Goal: Information Seeking & Learning: Learn about a topic

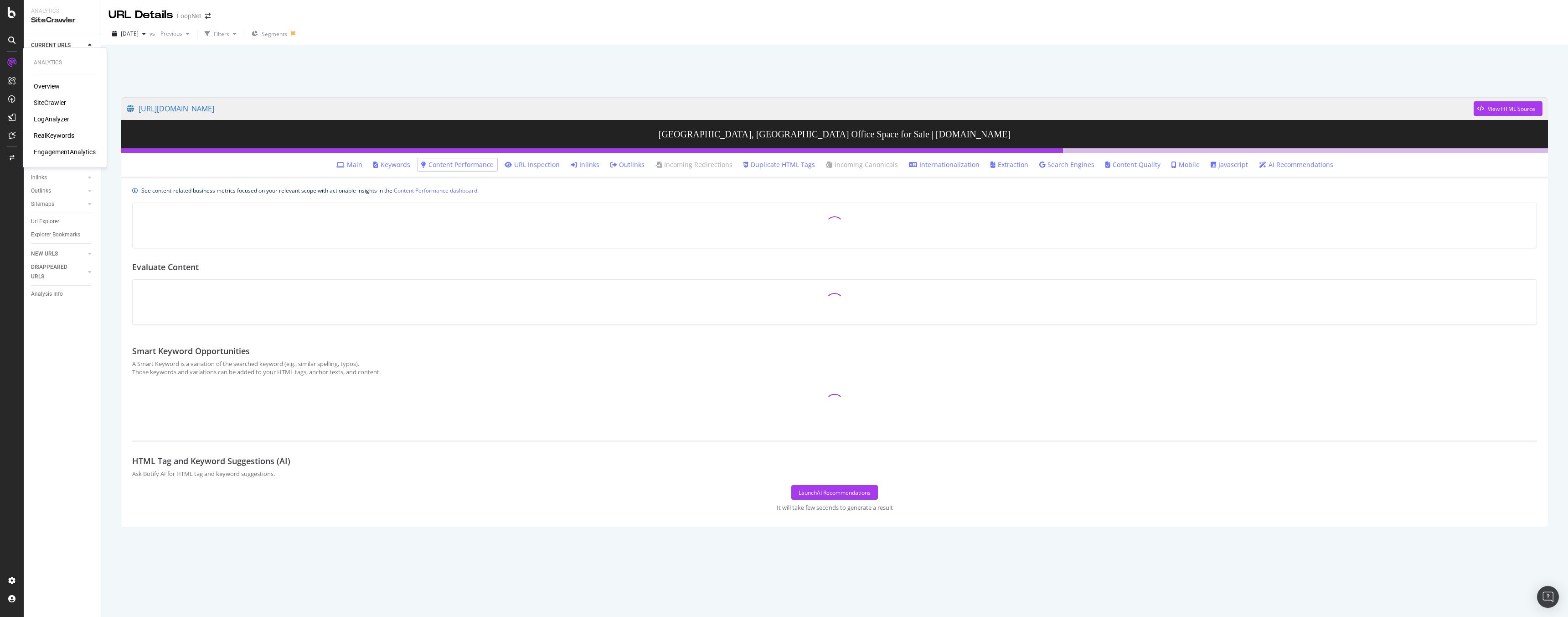
click at [44, 114] on div "LogAnalyzer" at bounding box center [51, 119] width 36 height 9
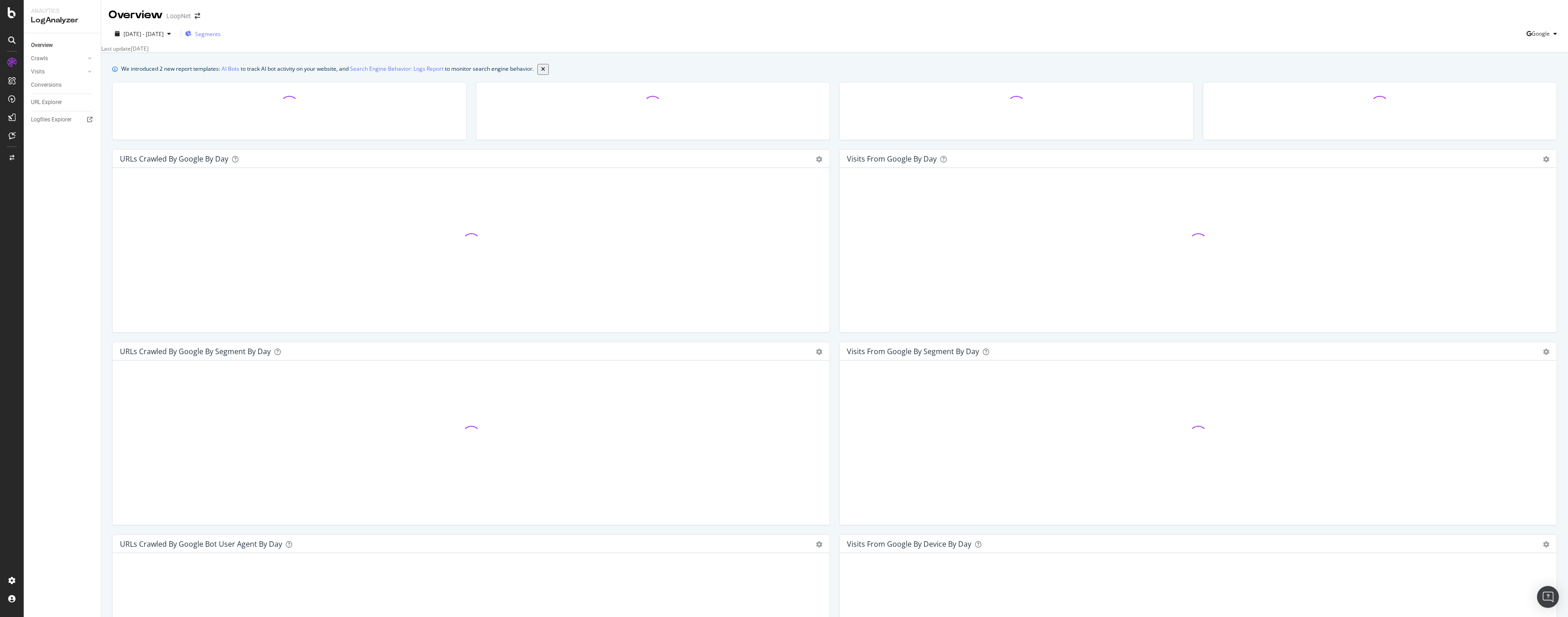
click at [221, 34] on span "Segments" at bounding box center [208, 34] width 26 height 7
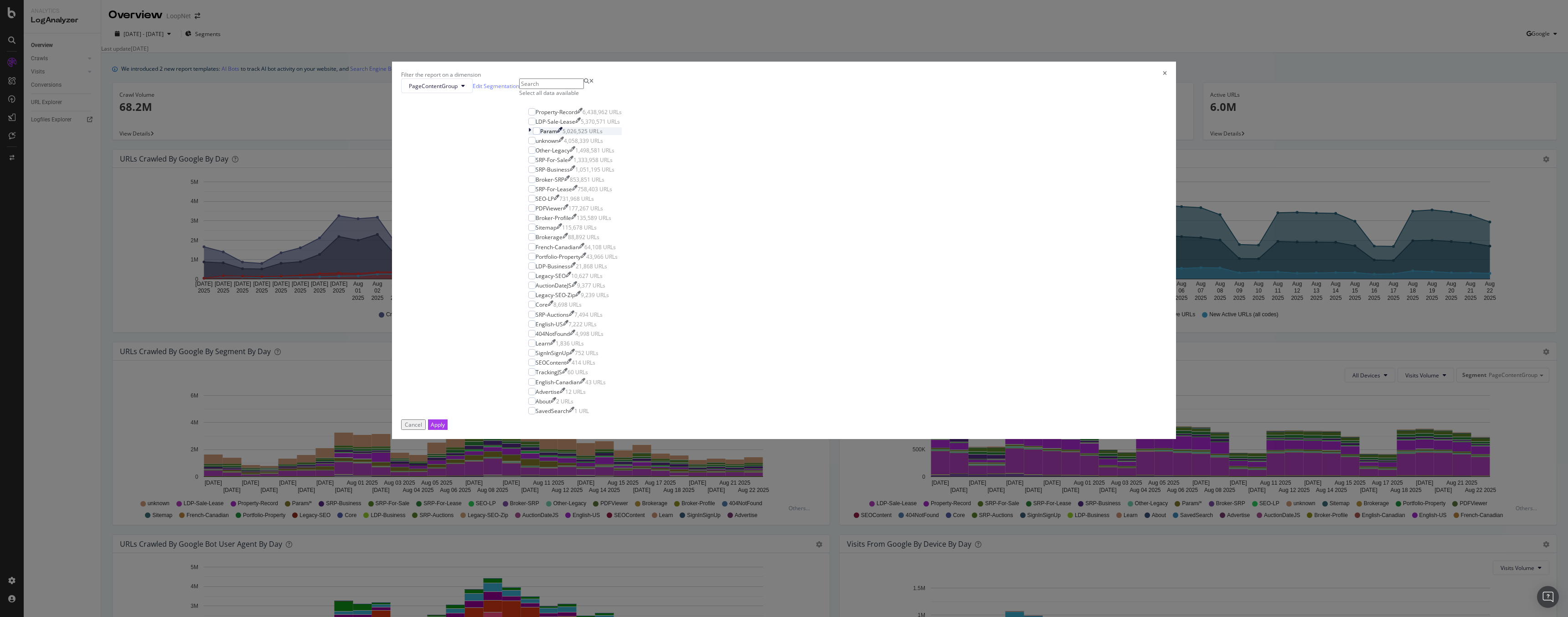
click at [531, 135] on icon "modal" at bounding box center [529, 131] width 3 height 7
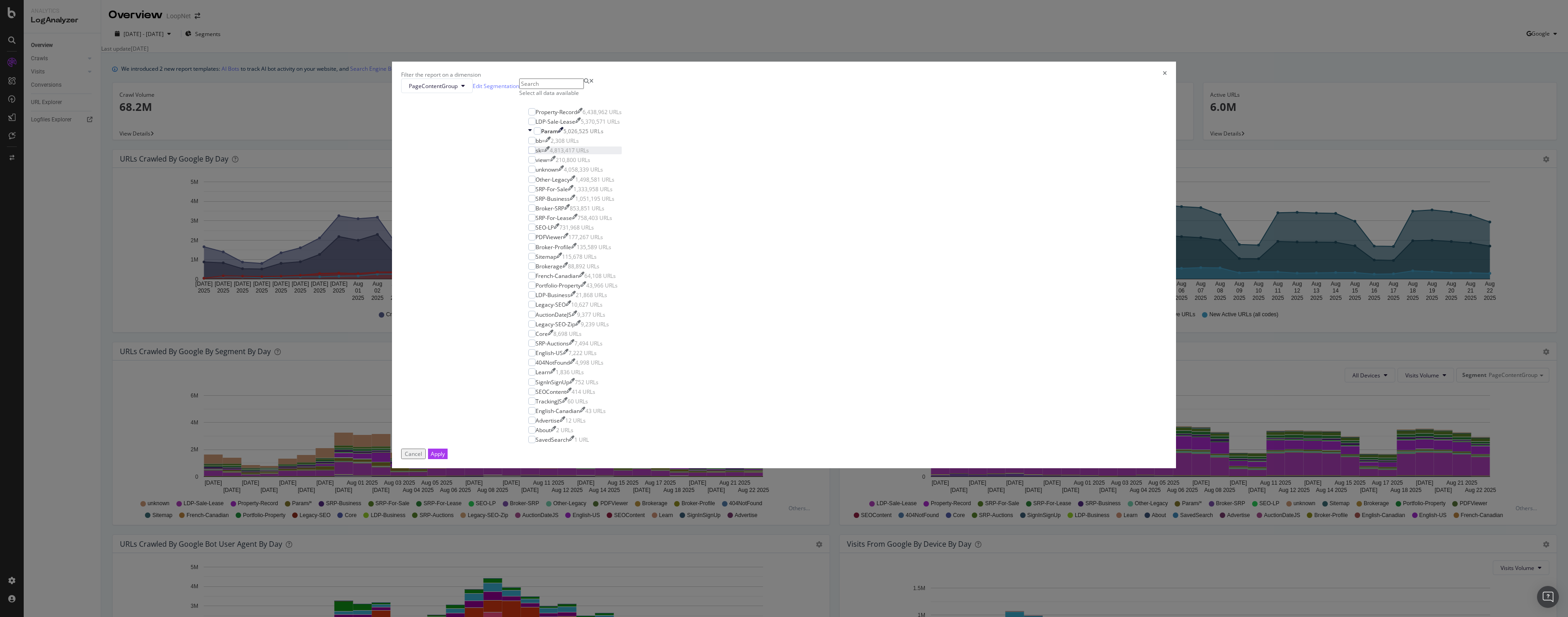
click at [545, 154] on div "sk=" at bounding box center [539, 150] width 8 height 7
click at [445, 450] on div "Apply" at bounding box center [437, 454] width 14 height 7
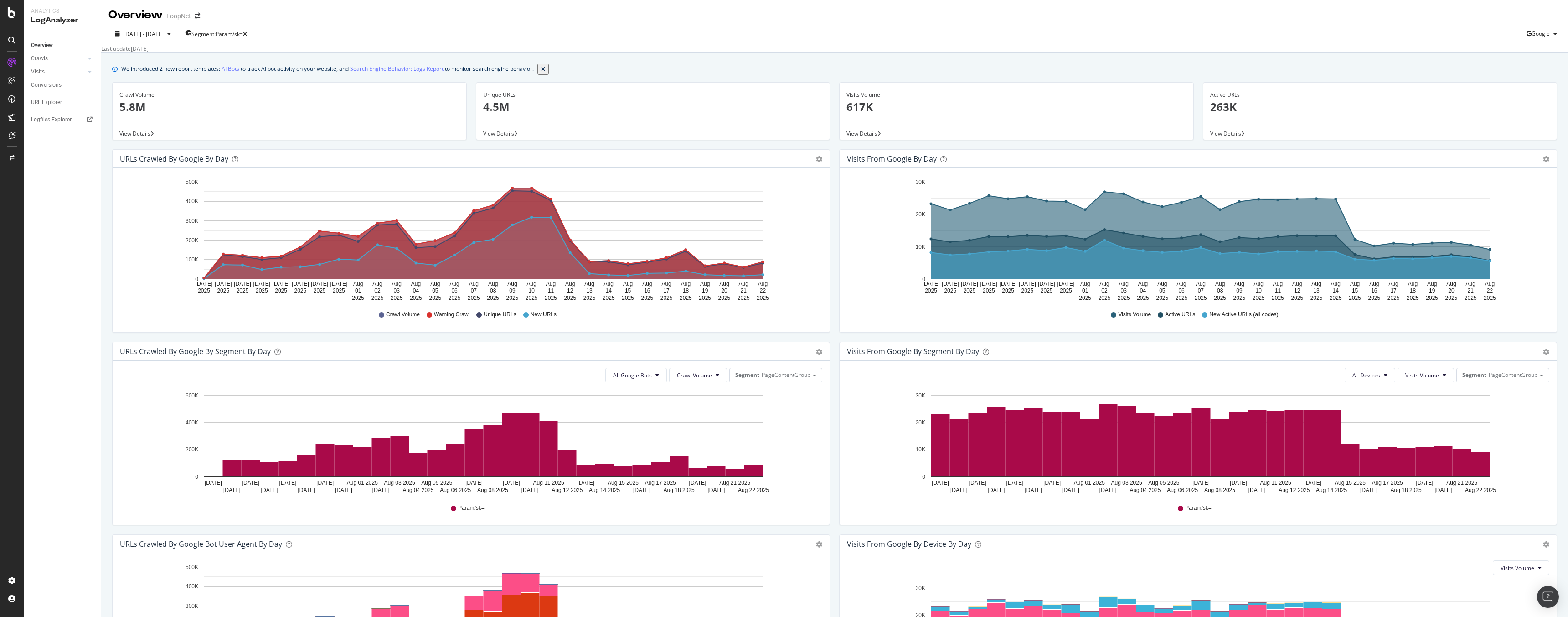
click at [503, 131] on span "View Details" at bounding box center [499, 133] width 31 height 7
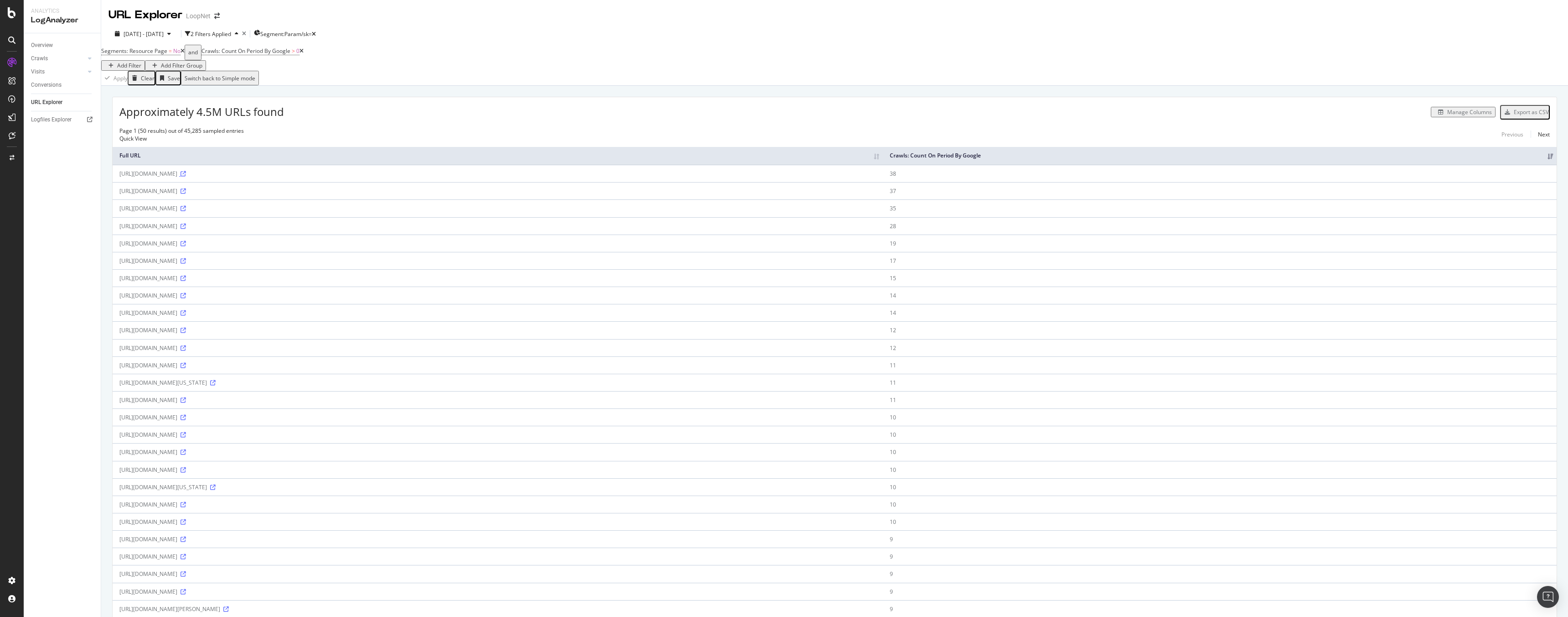
click at [186, 171] on icon at bounding box center [183, 173] width 5 height 5
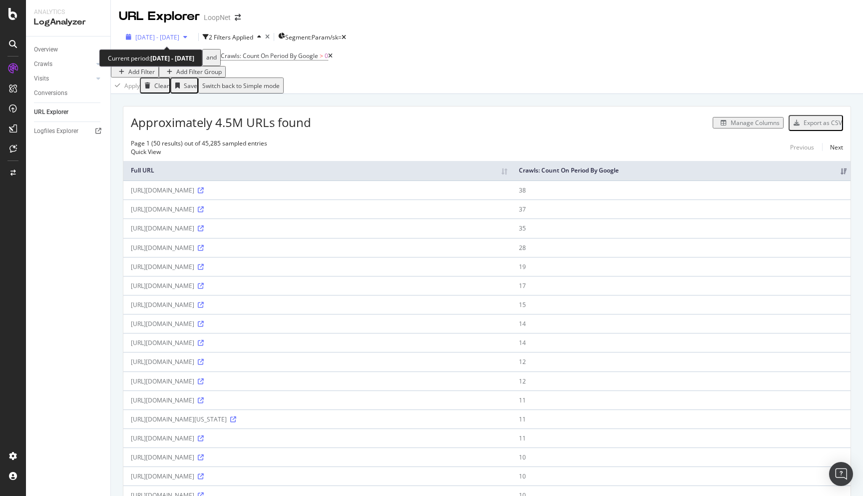
click at [187, 36] on icon "button" at bounding box center [185, 37] width 4 height 6
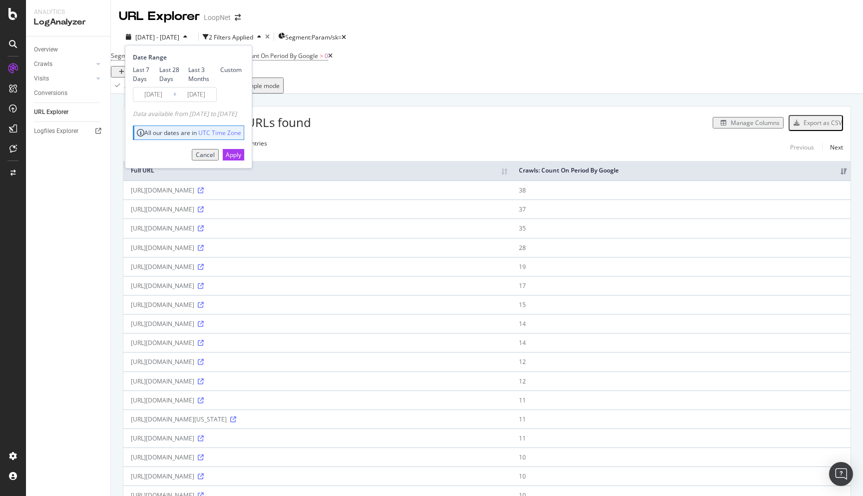
click at [159, 68] on div "Last 7 Days" at bounding box center [146, 73] width 26 height 17
type input "[DATE]"
click at [241, 159] on div "Apply" at bounding box center [233, 154] width 15 height 8
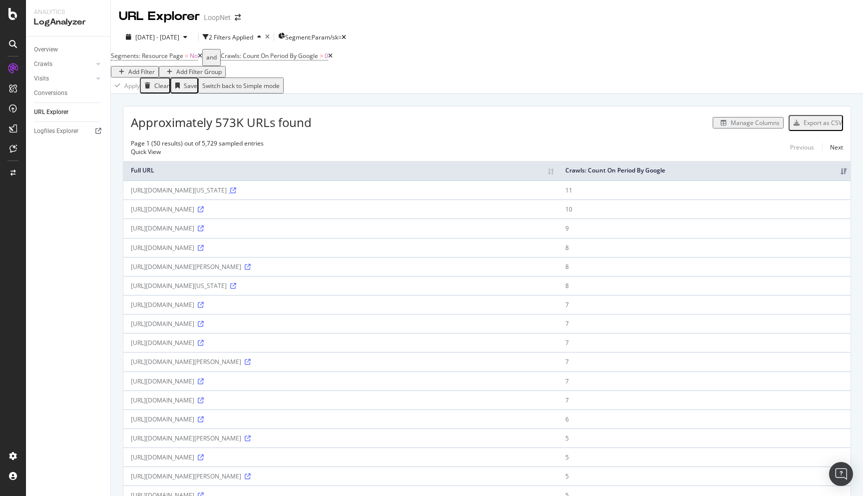
click at [236, 190] on icon at bounding box center [233, 190] width 6 height 6
